Goal: Entertainment & Leisure: Consume media (video, audio)

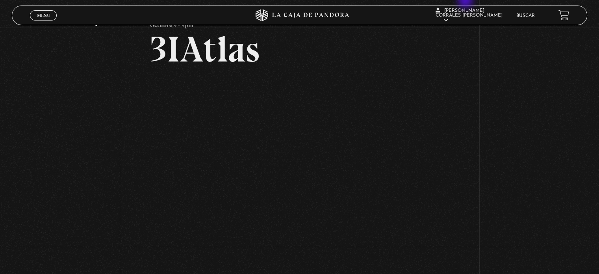
scroll to position [39, 0]
click at [493, 199] on div "Volver Octubre 9 - 9pm 3IAtlas" at bounding box center [299, 125] width 599 height 275
click at [502, 193] on div "Volver Octubre 9 - 9pm 3IAtlas" at bounding box center [299, 125] width 599 height 275
click at [498, 76] on div "Volver Octubre 9 - 9pm 3IAtlas" at bounding box center [299, 125] width 599 height 275
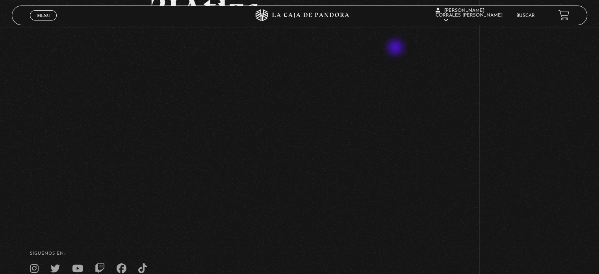
scroll to position [0, 0]
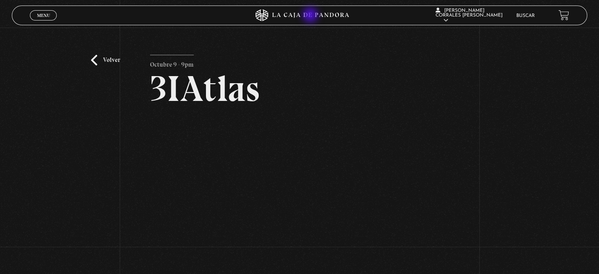
click at [311, 16] on icon at bounding box center [300, 15] width 180 height 12
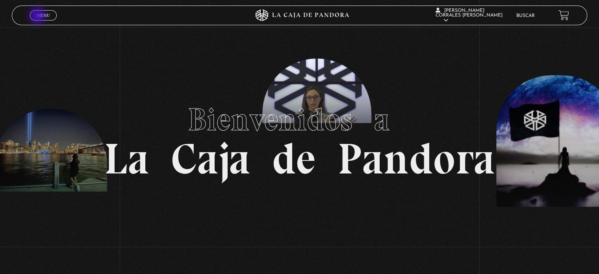
click at [39, 16] on span "Menu" at bounding box center [43, 15] width 13 height 5
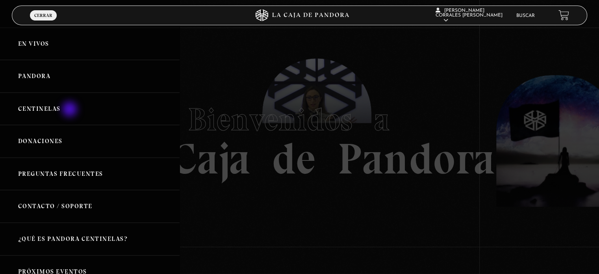
click at [71, 110] on link "Centinelas" at bounding box center [90, 109] width 180 height 33
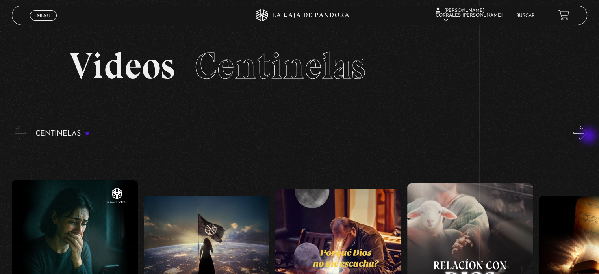
click at [587, 136] on button "»" at bounding box center [581, 133] width 14 height 14
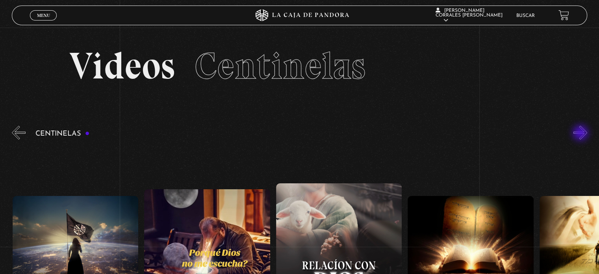
click at [582, 134] on button "»" at bounding box center [581, 133] width 14 height 14
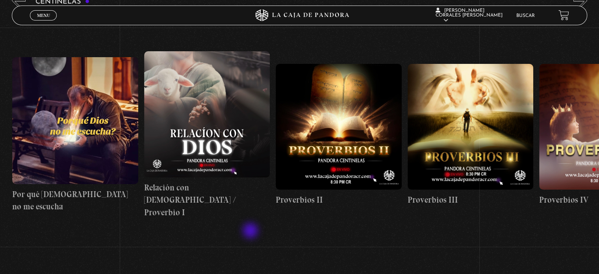
scroll to position [118, 0]
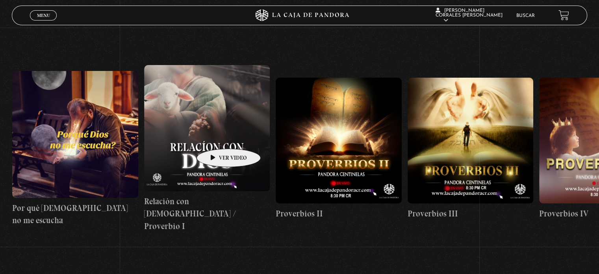
click at [216, 137] on figure at bounding box center [207, 128] width 126 height 126
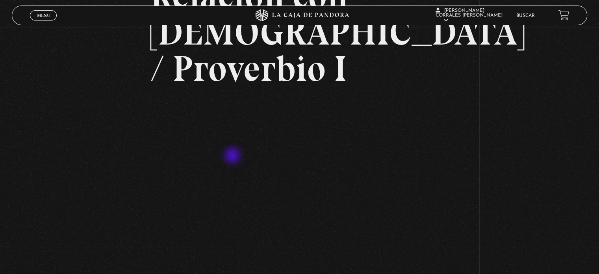
scroll to position [79, 0]
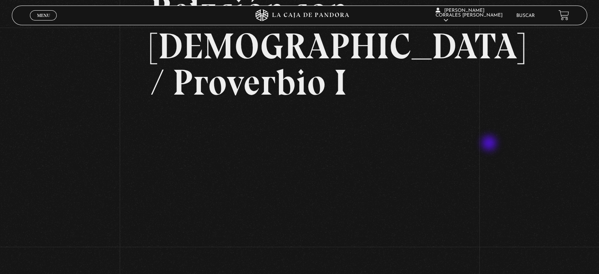
click at [490, 144] on div "Volver 30 enero, 2024 Relación con Dios / Proverbio I WhatsApp Twitter Messenge…" at bounding box center [299, 133] width 599 height 368
click at [494, 152] on div "Volver 30 enero, 2024 Relación con Dios / Proverbio I WhatsApp Twitter Messenge…" at bounding box center [299, 133] width 599 height 368
click at [104, 188] on div "Volver 30 enero, 2024 Relación con Dios / Proverbio I WhatsApp Twitter Messenge…" at bounding box center [299, 133] width 599 height 368
click at [489, 167] on div "Volver 30 enero, 2024 Relación con Dios / Proverbio I WhatsApp Twitter Messenge…" at bounding box center [299, 133] width 599 height 368
drag, startPoint x: 488, startPoint y: 121, endPoint x: 488, endPoint y: 115, distance: 5.9
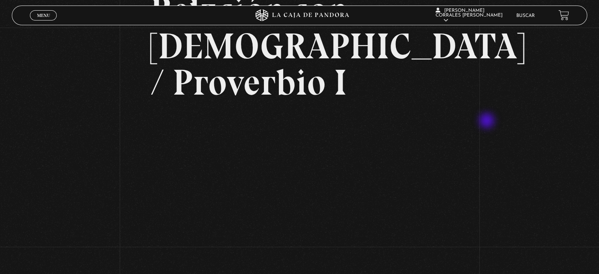
click at [488, 121] on div "Volver 30 enero, 2024 Relación con Dios / Proverbio I WhatsApp Twitter Messenge…" at bounding box center [299, 133] width 599 height 368
click at [489, 69] on div "Volver 30 enero, 2024 Relación con Dios / Proverbio I WhatsApp Twitter Messenge…" at bounding box center [299, 133] width 599 height 368
click at [567, 156] on div "Volver 30 enero, 2024 Relación con Dios / Proverbio I WhatsApp Twitter Messenge…" at bounding box center [299, 133] width 599 height 368
click at [514, 141] on div "Volver 30 enero, 2024 Relación con Dios / Proverbio I WhatsApp Twitter Messenge…" at bounding box center [299, 133] width 599 height 368
click at [552, 171] on div "Volver 30 enero, 2024 Relación con Dios / Proverbio I WhatsApp Twitter Messenge…" at bounding box center [299, 133] width 599 height 368
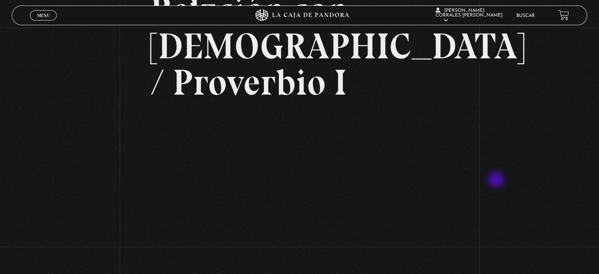
click at [498, 180] on div "Volver 30 enero, 2024 Relación con Dios / Proverbio I WhatsApp Twitter Messenge…" at bounding box center [299, 133] width 599 height 368
click at [533, 208] on div "Volver 30 enero, 2024 Relación con Dios / Proverbio I WhatsApp Twitter Messenge…" at bounding box center [299, 133] width 599 height 368
click at [489, 154] on div "Volver 30 enero, 2024 Relación con Dios / Proverbio I WhatsApp Twitter Messenge…" at bounding box center [299, 133] width 599 height 368
click at [491, 164] on div "Volver 30 enero, 2024 Relación con Dios / Proverbio I WhatsApp Twitter Messenge…" at bounding box center [299, 133] width 599 height 368
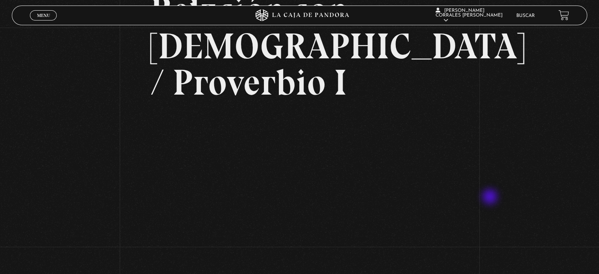
click at [492, 196] on div "Volver 30 enero, 2024 Relación con Dios / Proverbio I WhatsApp Twitter Messenge…" at bounding box center [299, 133] width 599 height 368
